Goal: Contribute content: Contribute content

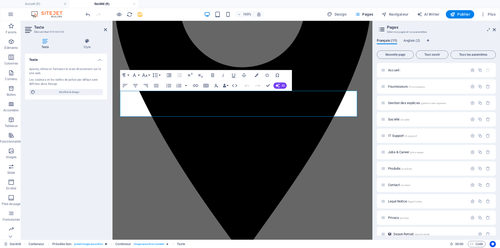
scroll to position [2, 2]
click at [53, 190] on div "Texte Ajoutez, éditez et formatez le texte directement sur le site web. Les cou…" at bounding box center [66, 145] width 82 height 182
drag, startPoint x: 268, startPoint y: 85, endPoint x: 29, endPoint y: 170, distance: 253.5
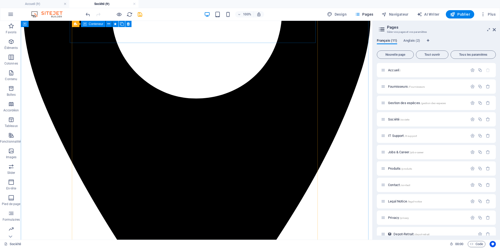
scroll to position [603, 0]
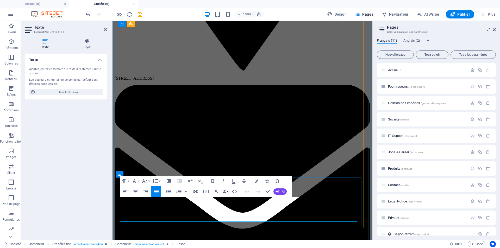
drag, startPoint x: 190, startPoint y: 200, endPoint x: 120, endPoint y: 200, distance: 69.8
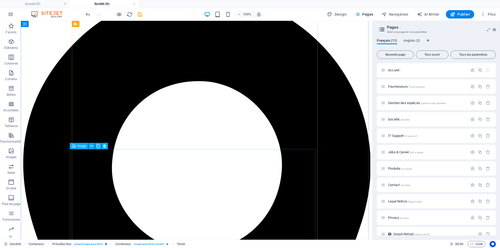
scroll to position [342, 0]
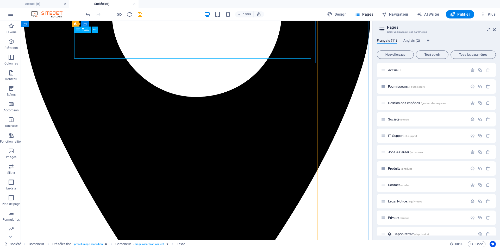
scroll to position [629, 0]
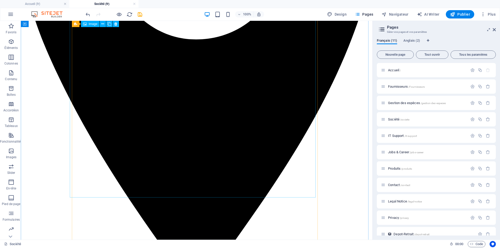
scroll to position [655, 0]
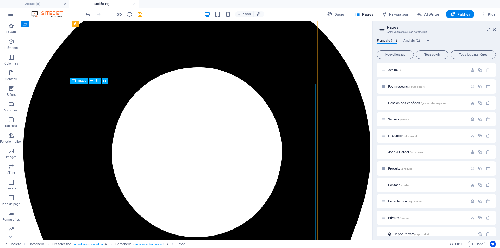
scroll to position [342, 0]
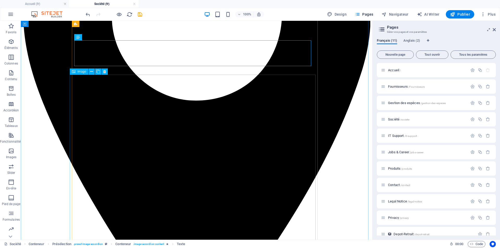
scroll to position [577, 0]
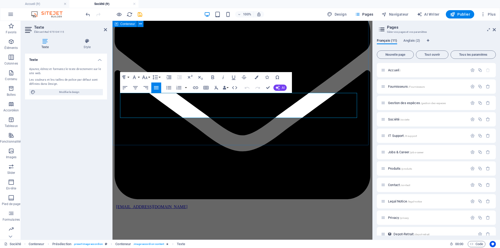
scroll to position [655, 0]
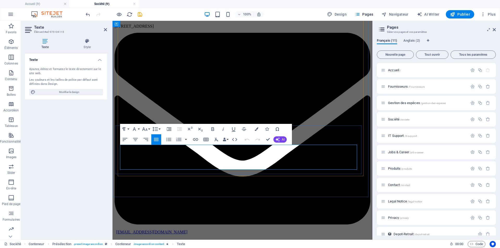
drag, startPoint x: 172, startPoint y: 147, endPoint x: 120, endPoint y: 147, distance: 51.8
drag, startPoint x: 191, startPoint y: 148, endPoint x: 117, endPoint y: 147, distance: 73.7
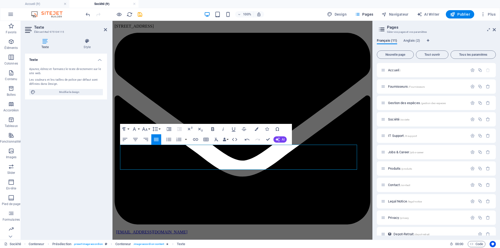
click at [210, 130] on icon "button" at bounding box center [213, 129] width 6 height 6
drag, startPoint x: 269, startPoint y: 139, endPoint x: 246, endPoint y: 124, distance: 27.4
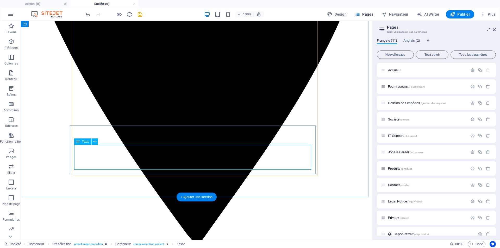
drag, startPoint x: 141, startPoint y: 147, endPoint x: 80, endPoint y: 149, distance: 60.7
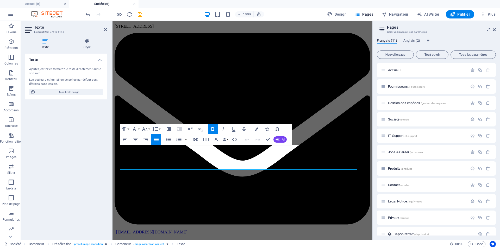
drag, startPoint x: 189, startPoint y: 147, endPoint x: 110, endPoint y: 146, distance: 78.9
click at [224, 130] on icon "button" at bounding box center [223, 129] width 6 height 6
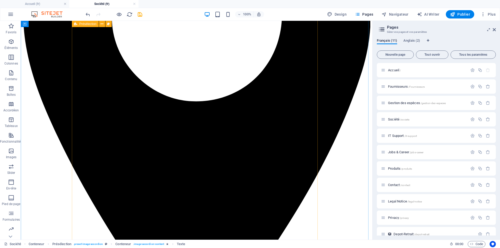
scroll to position [420, 0]
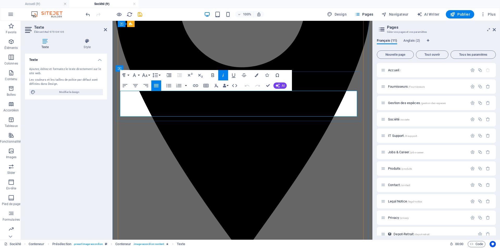
drag, startPoint x: 199, startPoint y: 95, endPoint x: 122, endPoint y: 91, distance: 77.7
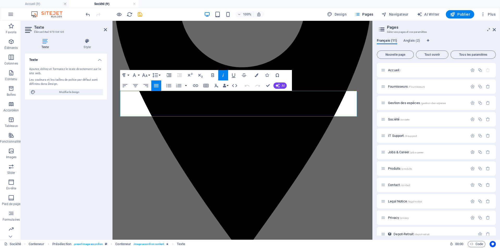
drag, startPoint x: 139, startPoint y: 94, endPoint x: 114, endPoint y: 94, distance: 25.3
drag, startPoint x: 185, startPoint y: 93, endPoint x: 118, endPoint y: 93, distance: 67.7
click at [213, 76] on icon "button" at bounding box center [213, 75] width 6 height 6
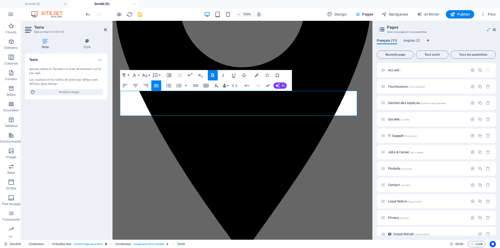
click at [224, 75] on icon "button" at bounding box center [223, 75] width 6 height 6
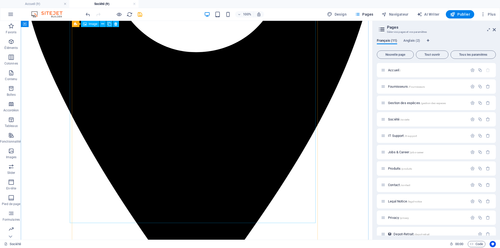
scroll to position [655, 0]
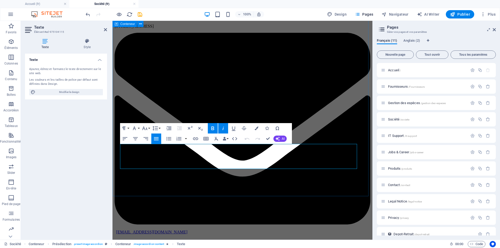
drag, startPoint x: 288, startPoint y: 165, endPoint x: 117, endPoint y: 152, distance: 171.9
copy p "𝗖𝗼𝗺𝗽𝗲́𝘁𝗲𝗻𝗰𝗲 : Pilotage de Projets + + + + + 𝗙𝘂𝗻 𝗙𝗮𝗰𝘁 : Il jongle avec les ligne…"
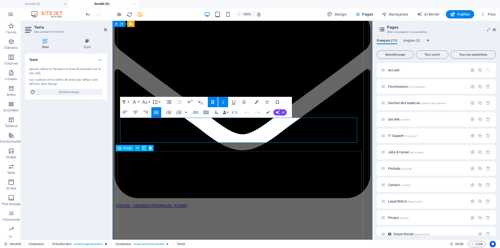
scroll to position [393, 0]
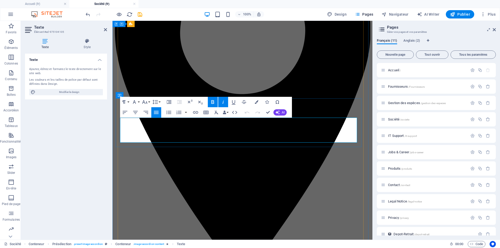
drag, startPoint x: 229, startPoint y: 138, endPoint x: 112, endPoint y: 126, distance: 117.9
drag, startPoint x: 181, startPoint y: 127, endPoint x: 151, endPoint y: 128, distance: 30.0
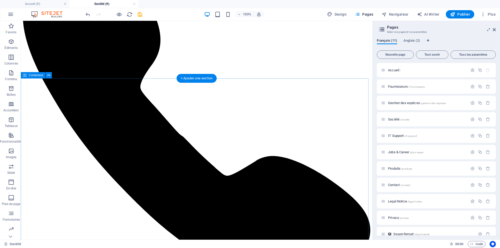
scroll to position [81, 0]
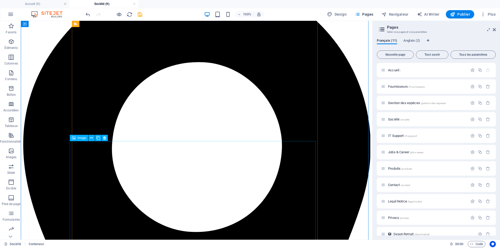
scroll to position [498, 0]
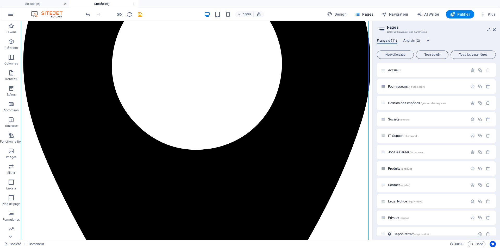
click at [140, 15] on icon "save" at bounding box center [140, 14] width 6 height 6
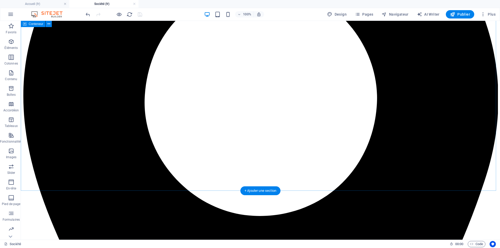
scroll to position [784, 0]
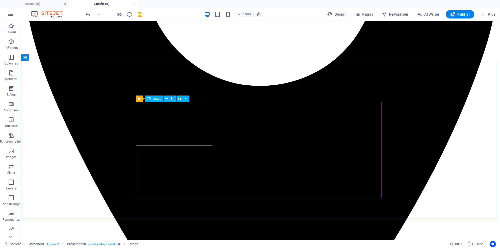
click at [155, 98] on span "Image" at bounding box center [157, 98] width 9 height 3
click at [167, 99] on icon at bounding box center [166, 98] width 3 height 5
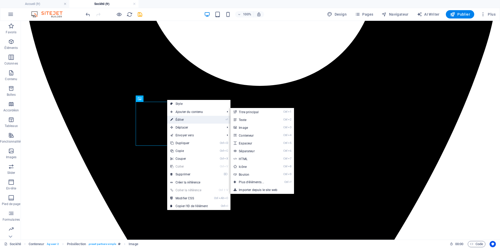
click at [177, 121] on link "⏎ Éditer" at bounding box center [189, 120] width 44 height 8
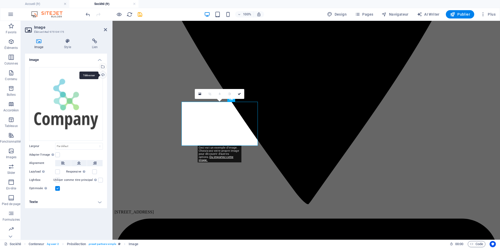
click at [104, 75] on div "Téléverser" at bounding box center [102, 76] width 8 height 8
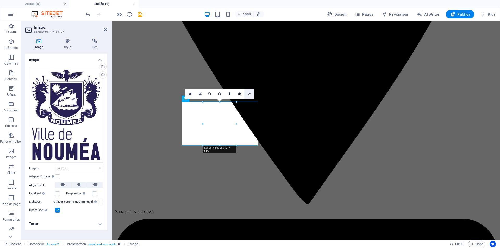
drag, startPoint x: 248, startPoint y: 93, endPoint x: 248, endPoint y: 78, distance: 15.9
click at [248, 93] on icon at bounding box center [249, 93] width 3 height 3
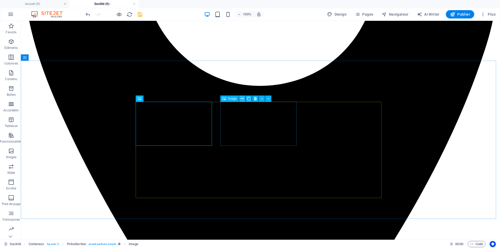
click at [241, 99] on icon at bounding box center [242, 98] width 3 height 5
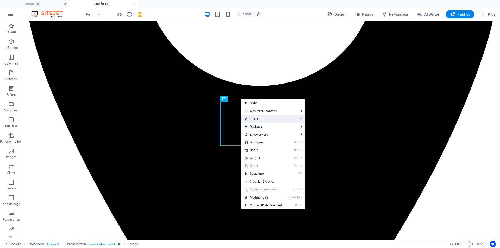
click at [257, 119] on link "⏎ Éditer" at bounding box center [263, 119] width 44 height 8
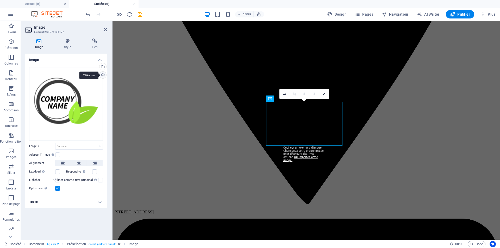
click at [102, 74] on div "Téléverser" at bounding box center [102, 76] width 8 height 8
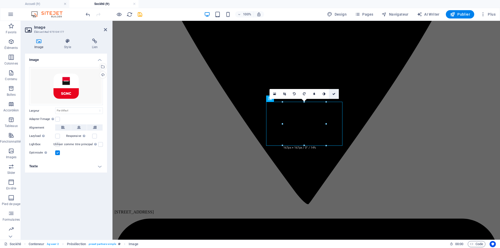
click at [334, 94] on icon at bounding box center [333, 93] width 3 height 3
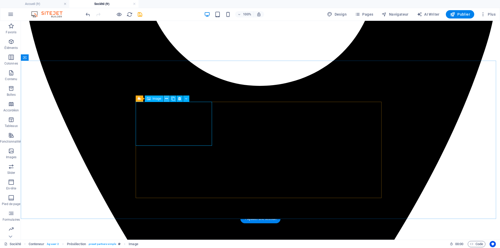
click at [165, 98] on button at bounding box center [167, 99] width 6 height 6
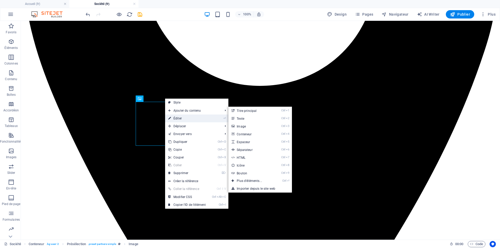
click at [179, 118] on link "⏎ Éditer" at bounding box center [187, 119] width 44 height 8
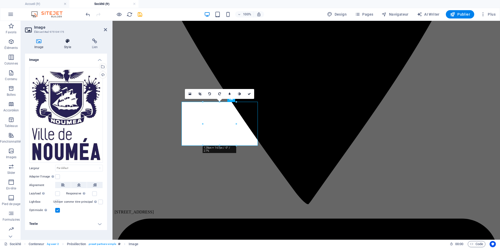
click at [68, 49] on h4 "Style" at bounding box center [69, 44] width 28 height 11
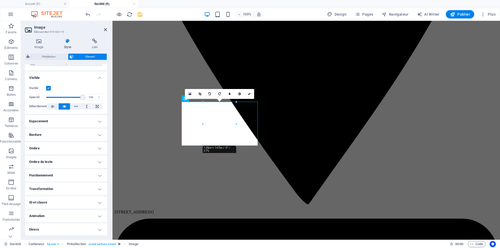
scroll to position [53, 0]
click at [90, 187] on h4 "Transformation" at bounding box center [66, 189] width 82 height 12
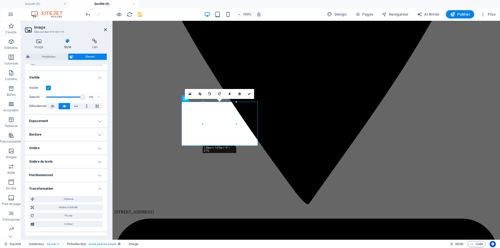
click at [90, 187] on h4 "Transformation" at bounding box center [66, 187] width 82 height 9
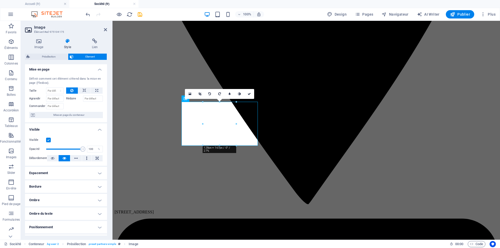
scroll to position [0, 0]
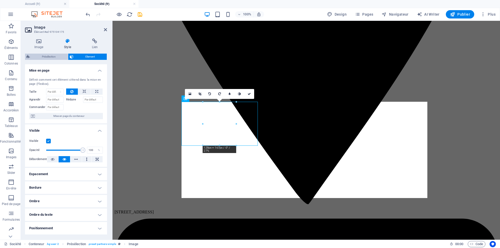
click at [49, 57] on span "Présélection" at bounding box center [49, 57] width 35 height 6
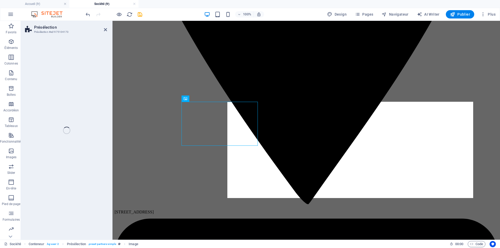
select select "16/9"
select select "rem"
select select "px"
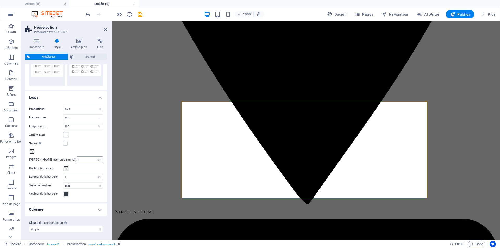
scroll to position [27, 0]
click at [105, 210] on h4 "Colonnes" at bounding box center [66, 208] width 82 height 12
click at [100, 210] on h4 "Colonnes" at bounding box center [66, 206] width 82 height 9
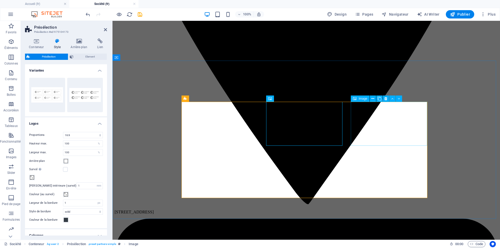
click at [362, 99] on span "Image" at bounding box center [363, 98] width 9 height 3
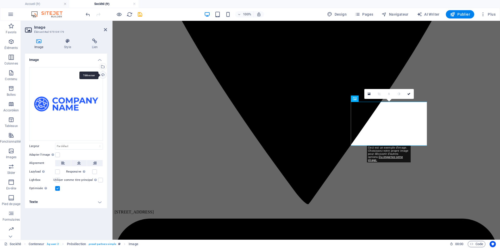
click at [103, 75] on div "Téléverser" at bounding box center [102, 76] width 8 height 8
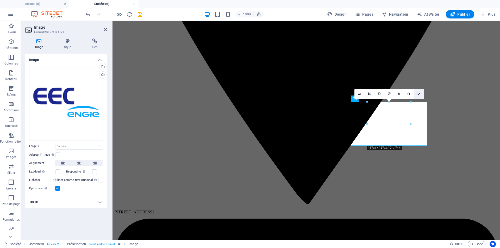
click at [419, 94] on icon at bounding box center [418, 93] width 3 height 3
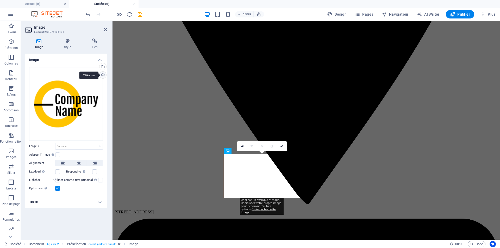
click at [103, 73] on div "Téléverser" at bounding box center [102, 76] width 8 height 8
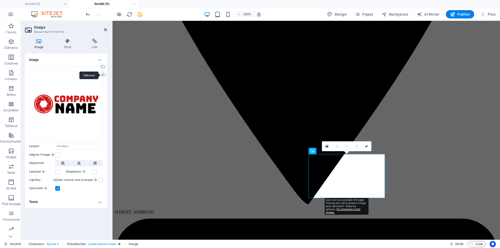
click at [102, 74] on div "Téléverser" at bounding box center [102, 76] width 8 height 8
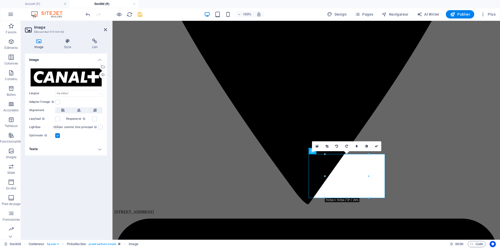
click at [57, 135] on label at bounding box center [57, 135] width 5 height 5
click at [0, 0] on input "Optimisée Les images sont compressées pour améliorer la vitesse de la page." at bounding box center [0, 0] width 0 height 0
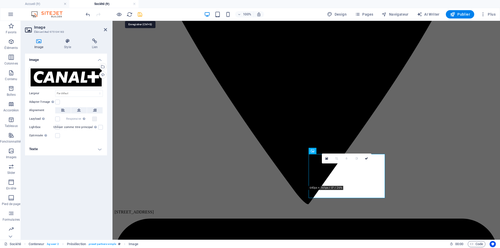
click at [142, 15] on icon "save" at bounding box center [140, 14] width 6 height 6
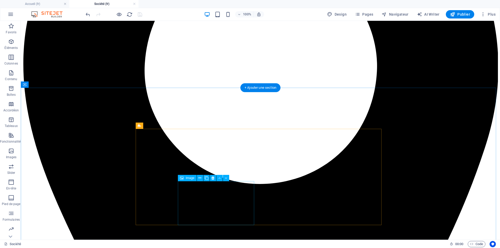
scroll to position [758, 0]
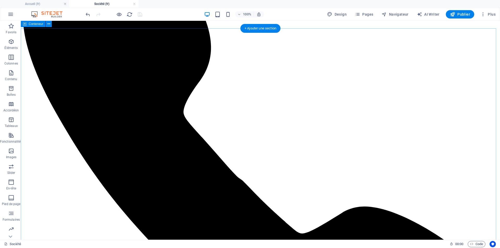
scroll to position [0, 0]
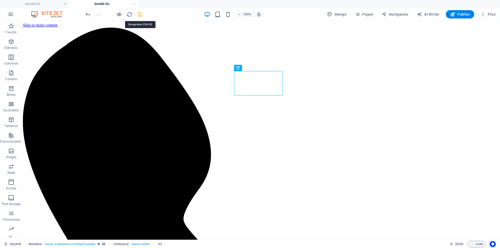
click at [139, 15] on icon "save" at bounding box center [140, 14] width 6 height 6
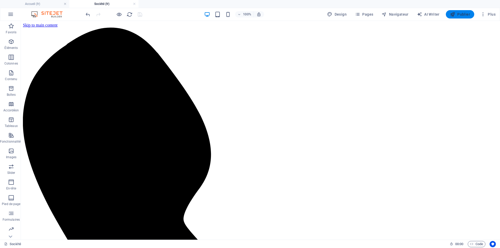
click at [459, 14] on span "Publier" at bounding box center [460, 14] width 20 height 5
